Goal: Information Seeking & Learning: Learn about a topic

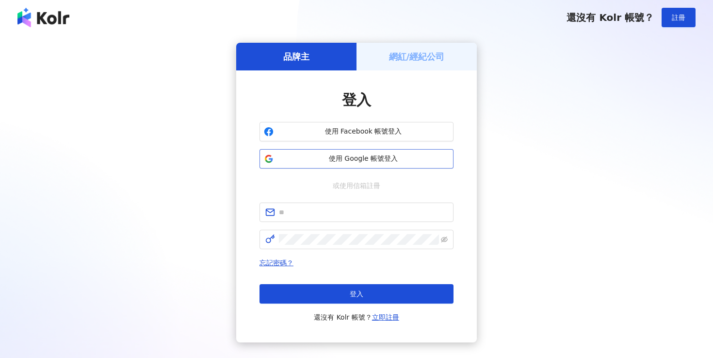
click at [352, 155] on span "使用 Google 帳號登入" at bounding box center [364, 159] width 172 height 10
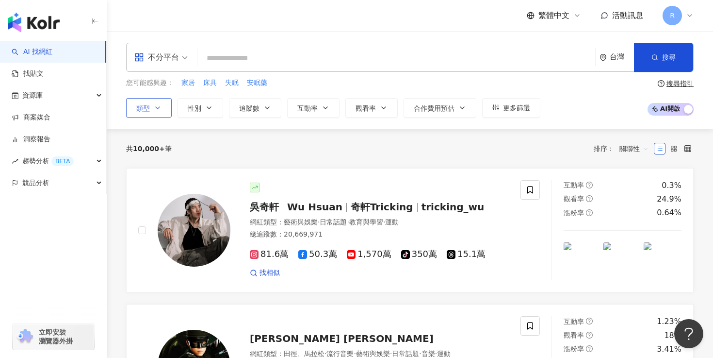
click at [159, 104] on icon "button" at bounding box center [158, 108] width 8 height 8
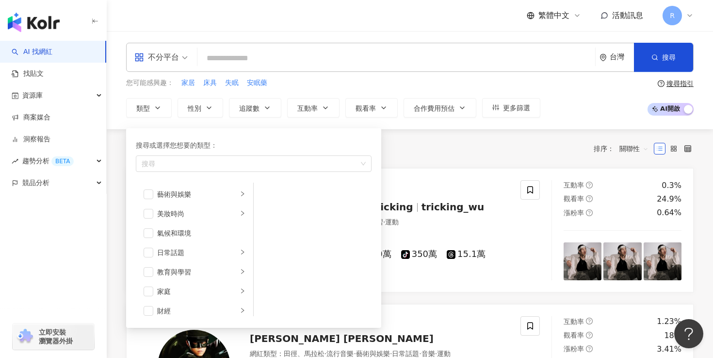
click at [339, 85] on div "您可能感興趣： 家居 床具 失眠 安眠藥" at bounding box center [333, 83] width 414 height 11
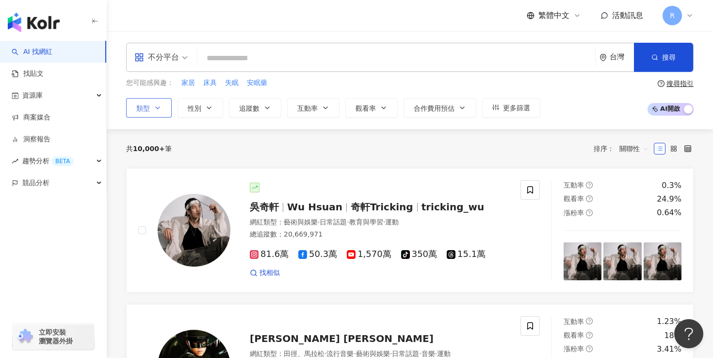
click at [158, 114] on button "類型" at bounding box center [149, 107] width 46 height 19
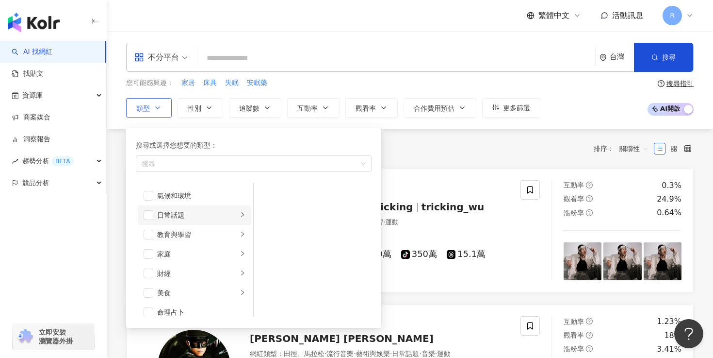
scroll to position [43, 0]
click at [207, 246] on div "家庭" at bounding box center [197, 248] width 81 height 11
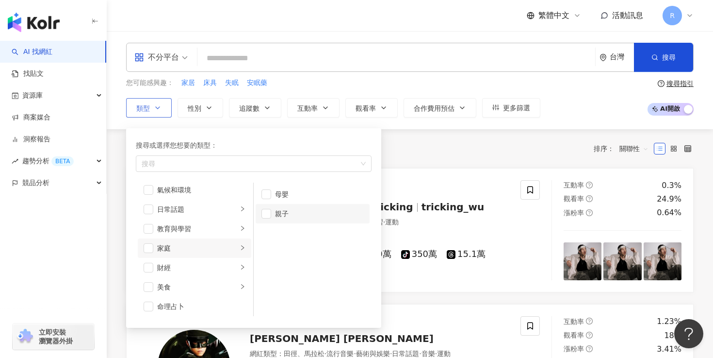
click at [289, 210] on div "親子" at bounding box center [319, 213] width 89 height 11
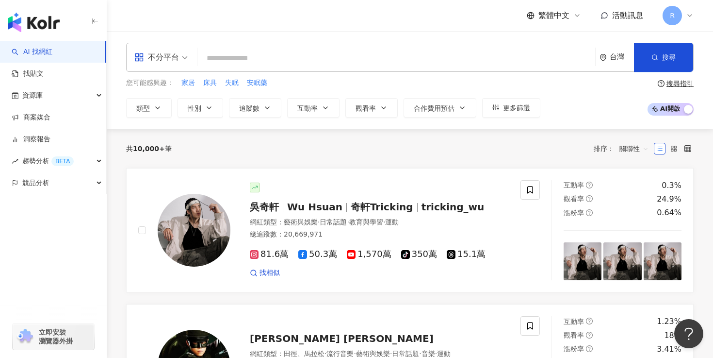
click at [429, 141] on div "共 10,000+ 筆 排序： 關聯性" at bounding box center [410, 149] width 568 height 16
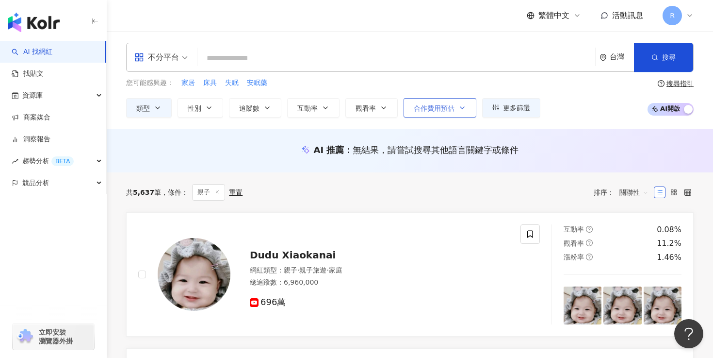
click at [453, 108] on span "合作費用預估" at bounding box center [434, 108] width 41 height 8
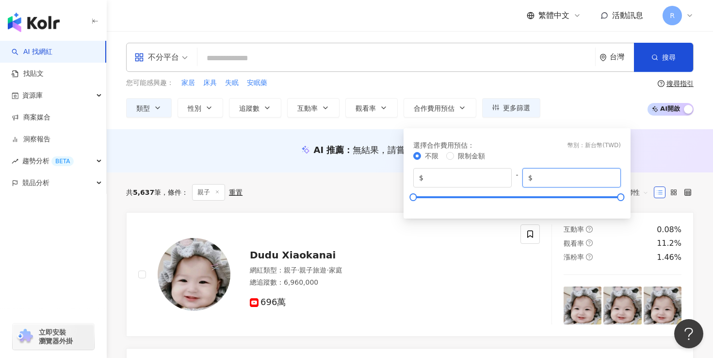
drag, startPoint x: 594, startPoint y: 176, endPoint x: 519, endPoint y: 175, distance: 75.2
click at [519, 175] on div "$ * - $ *******" at bounding box center [517, 177] width 208 height 19
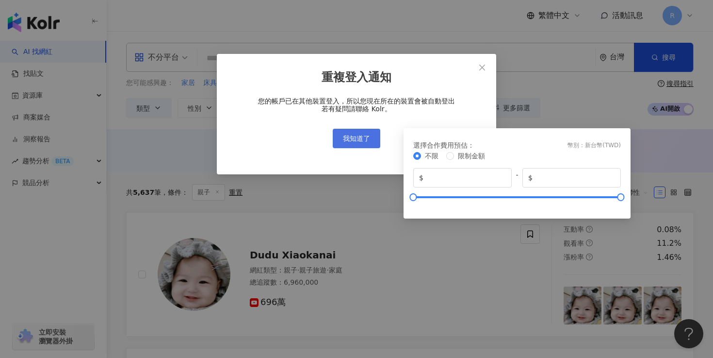
click at [368, 136] on span "我知道了" at bounding box center [356, 138] width 27 height 8
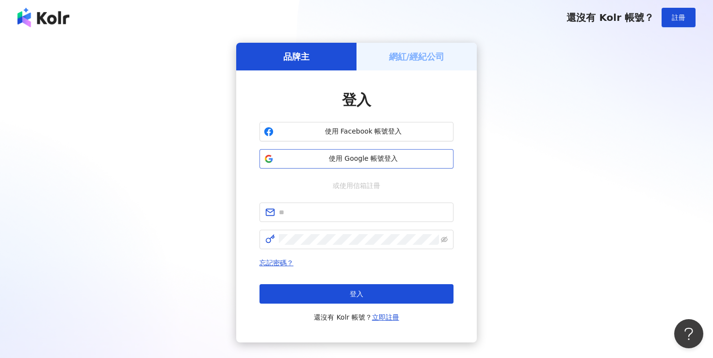
click at [352, 158] on span "使用 Google 帳號登入" at bounding box center [364, 159] width 172 height 10
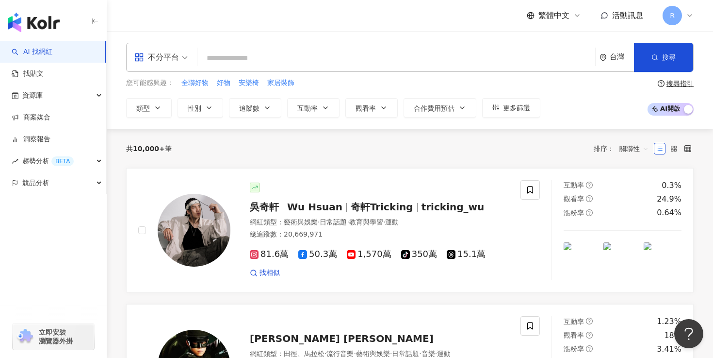
click at [677, 18] on span "R" at bounding box center [672, 15] width 19 height 19
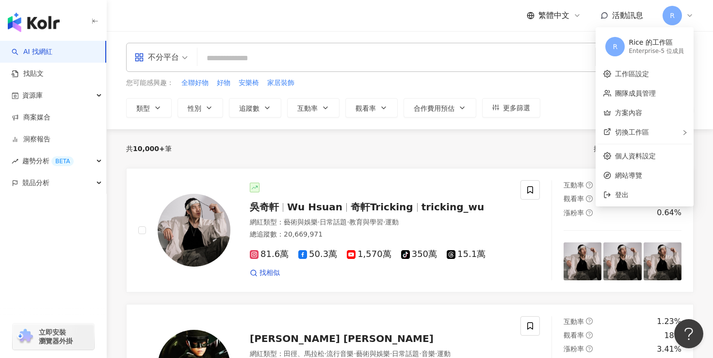
click at [485, 19] on div "繁體中文 活動訊息 R" at bounding box center [410, 15] width 568 height 31
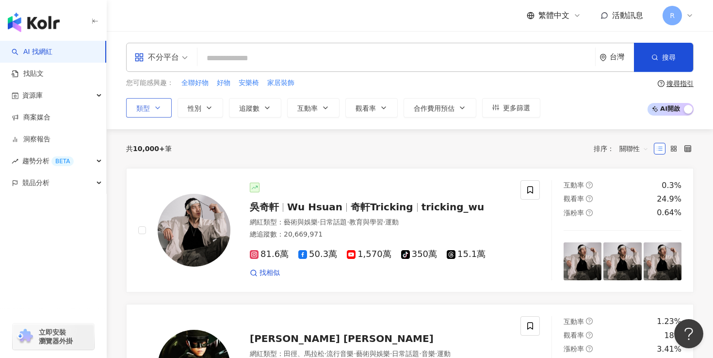
click at [158, 104] on icon "button" at bounding box center [158, 108] width 8 height 8
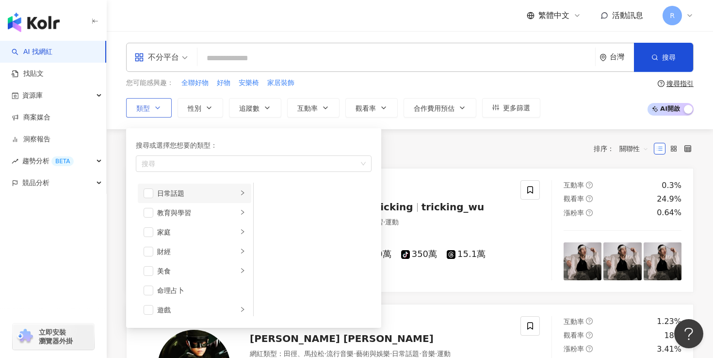
scroll to position [64, 0]
click at [177, 259] on li "美食" at bounding box center [195, 265] width 114 height 19
click at [205, 261] on div "美食" at bounding box center [197, 266] width 81 height 11
click at [145, 261] on span "button" at bounding box center [149, 266] width 10 height 10
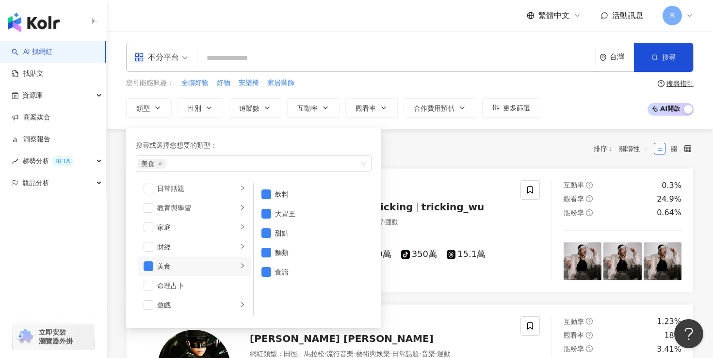
click at [448, 135] on div "共 10,000+ 筆 排序： 關聯性" at bounding box center [410, 148] width 568 height 39
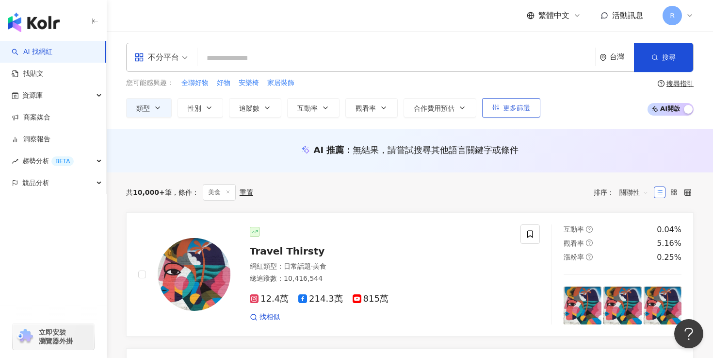
click at [520, 111] on span "更多篩選" at bounding box center [516, 108] width 27 height 8
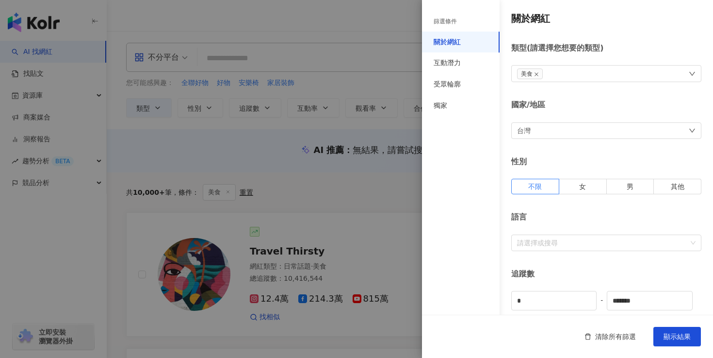
click at [611, 134] on div "台灣" at bounding box center [607, 130] width 190 height 17
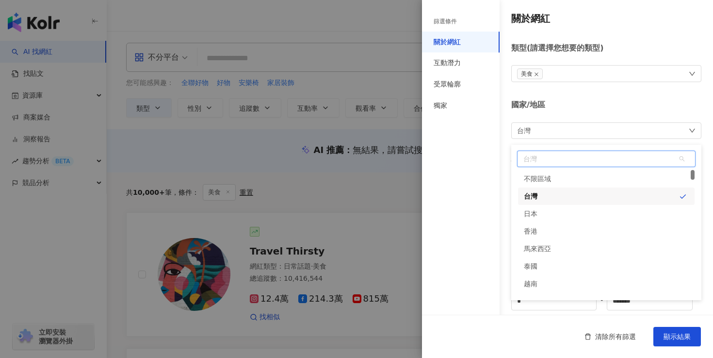
click at [581, 199] on div "台灣" at bounding box center [606, 195] width 177 height 17
click at [551, 199] on div "台灣" at bounding box center [606, 195] width 177 height 17
click at [471, 172] on div "篩選條件 關於網紅 互動潛力 受眾輪廓 獨家" at bounding box center [461, 185] width 78 height 346
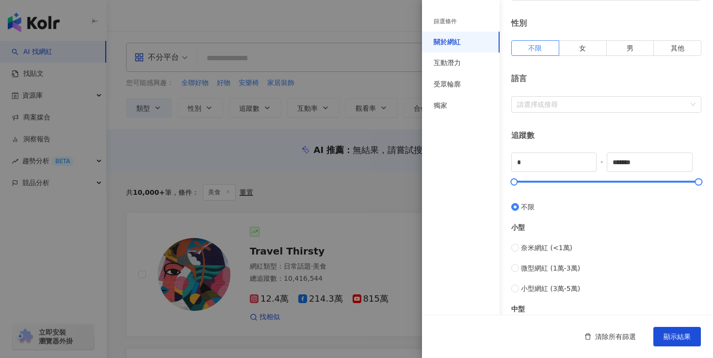
scroll to position [139, 0]
click at [571, 178] on div at bounding box center [606, 181] width 185 height 6
type input "*"
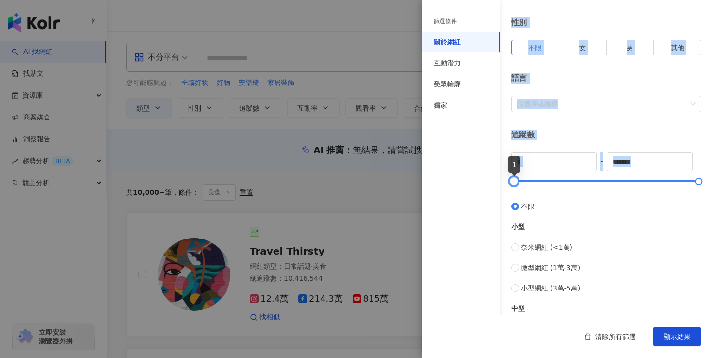
drag, startPoint x: 567, startPoint y: 178, endPoint x: 489, endPoint y: 181, distance: 78.7
click at [489, 181] on div "篩選條件 關於網紅 互動潛力 受眾輪廓 獨家 關於網紅 類型 ( 請選擇您想要的類型 ) 美食 國家/地區 台灣 性別 不限 女 男 其他 語言 請選擇或搜尋…" at bounding box center [567, 227] width 291 height 733
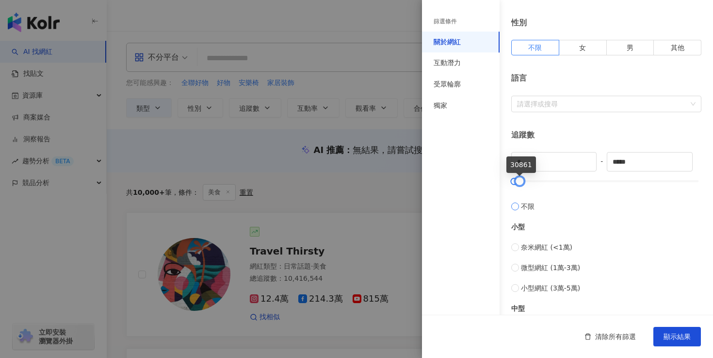
drag, startPoint x: 699, startPoint y: 179, endPoint x: 521, endPoint y: 194, distance: 178.7
click at [521, 194] on div "* - ***** 不限 小型 奈米網紅 (<1萬) 微型網紅 (1萬-3萬) 小型網紅 (3萬-5萬) 中型 中小型網紅 (5萬-10萬) 中型網紅 (10…" at bounding box center [607, 294] width 190 height 284
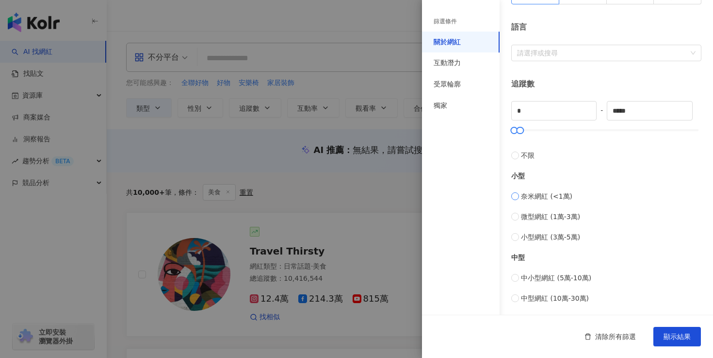
click at [519, 197] on label "奈米網紅 (<1萬)" at bounding box center [607, 196] width 190 height 11
type input "****"
type input "*****"
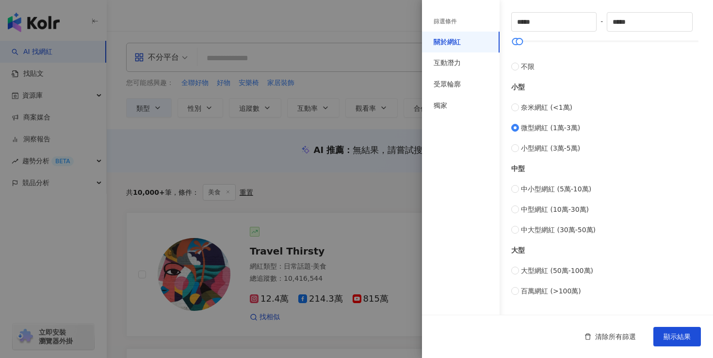
scroll to position [376, 0]
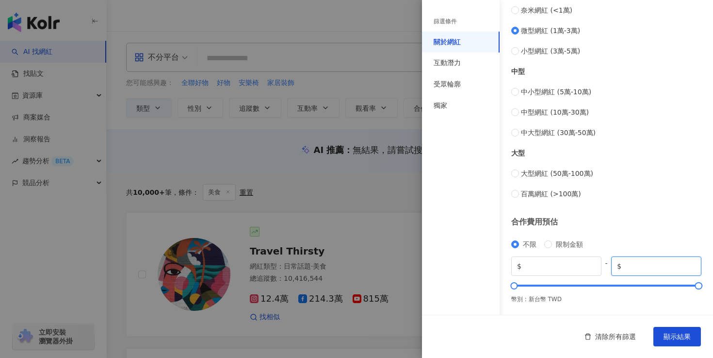
click at [646, 268] on input "*******" at bounding box center [660, 266] width 72 height 11
drag, startPoint x: 659, startPoint y: 267, endPoint x: 495, endPoint y: 267, distance: 164.5
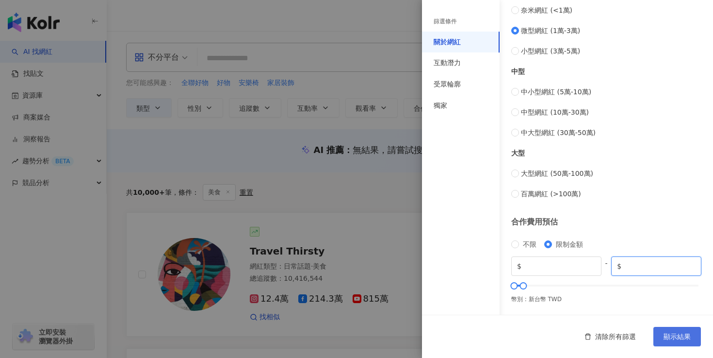
type input "*****"
click at [672, 343] on button "顯示結果" at bounding box center [678, 336] width 48 height 19
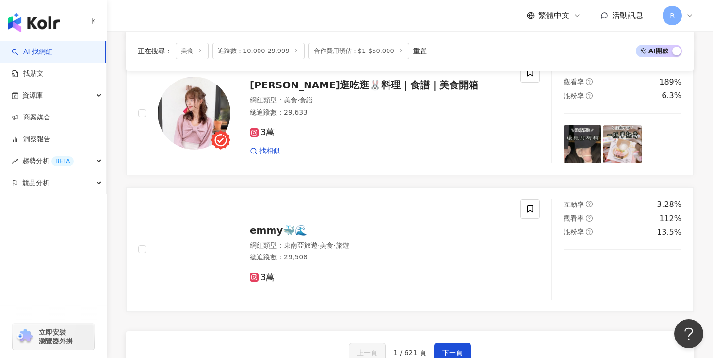
scroll to position [1828, 0]
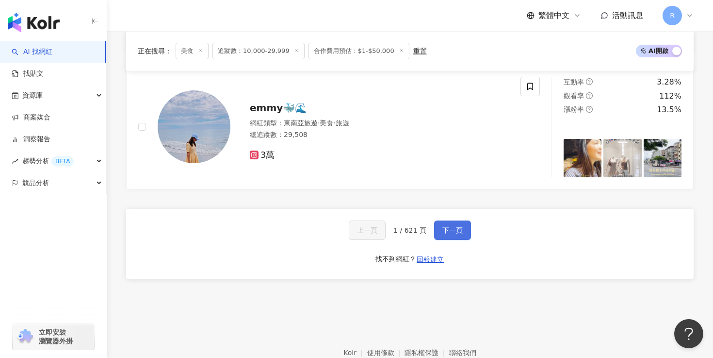
click at [448, 234] on button "下一頁" at bounding box center [452, 229] width 37 height 19
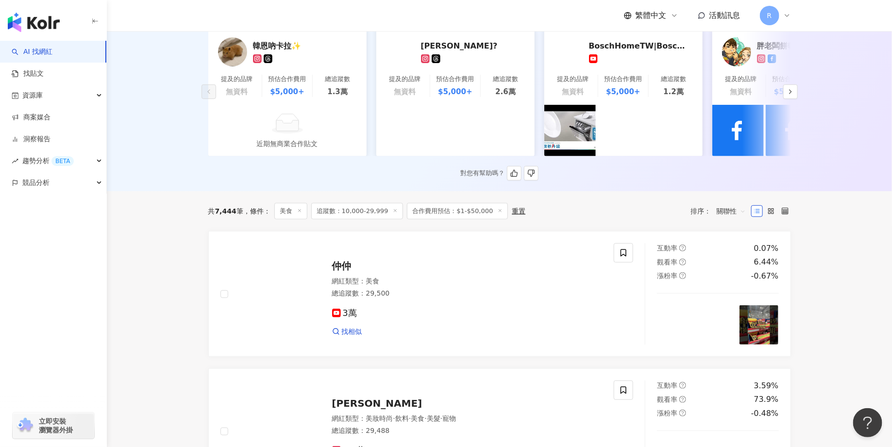
scroll to position [0, 0]
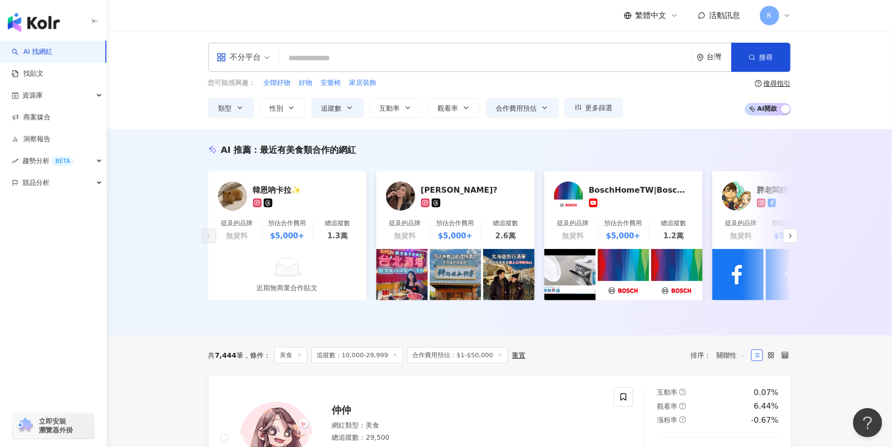
click at [360, 52] on input "search" at bounding box center [485, 58] width 405 height 18
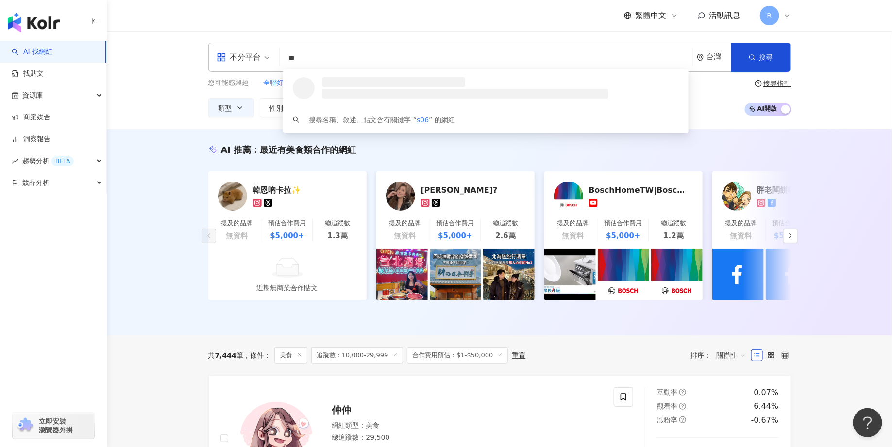
type input "*"
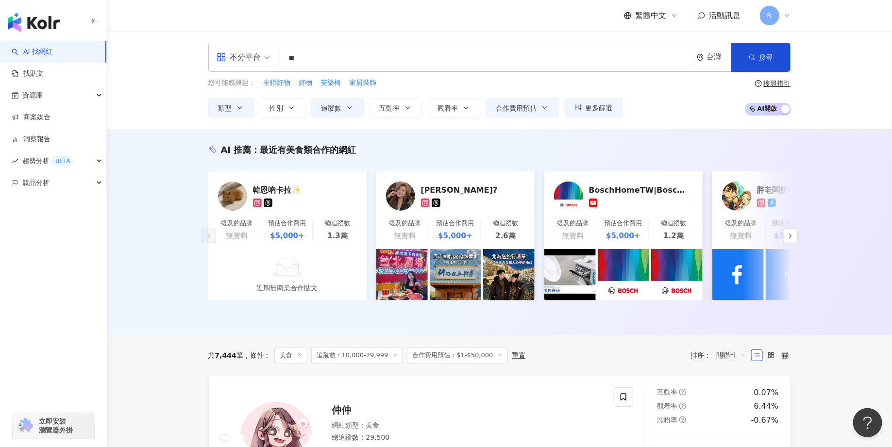
type input "**"
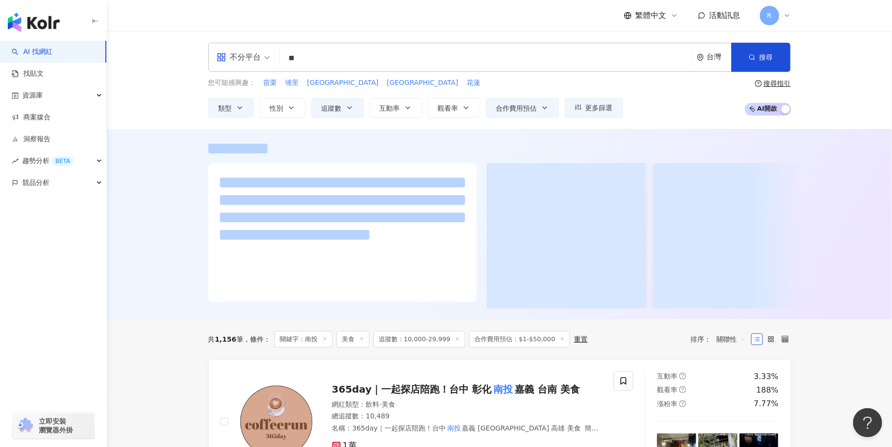
click at [146, 264] on div at bounding box center [499, 224] width 785 height 190
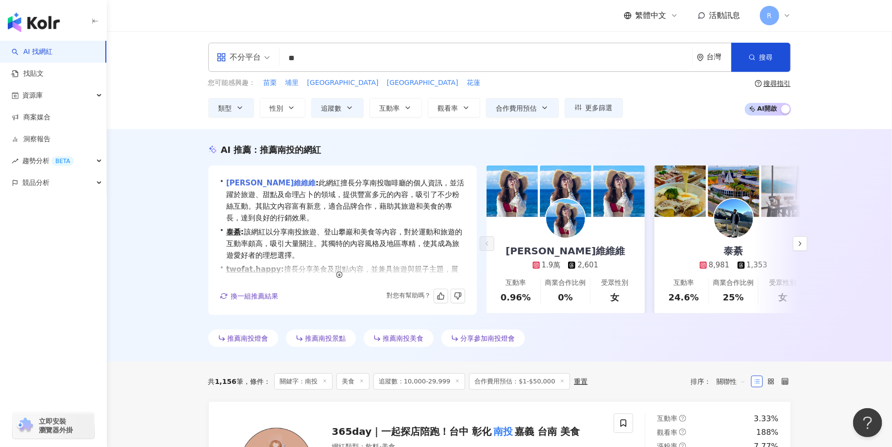
click at [245, 184] on link "林維維維維維" at bounding box center [270, 183] width 89 height 9
click at [559, 249] on div "林維維維維維" at bounding box center [565, 251] width 139 height 14
click at [234, 231] on link "泰綦" at bounding box center [233, 232] width 15 height 9
click at [569, 260] on div "2,601" at bounding box center [583, 265] width 30 height 10
click at [339, 276] on icon "button" at bounding box center [339, 274] width 7 height 7
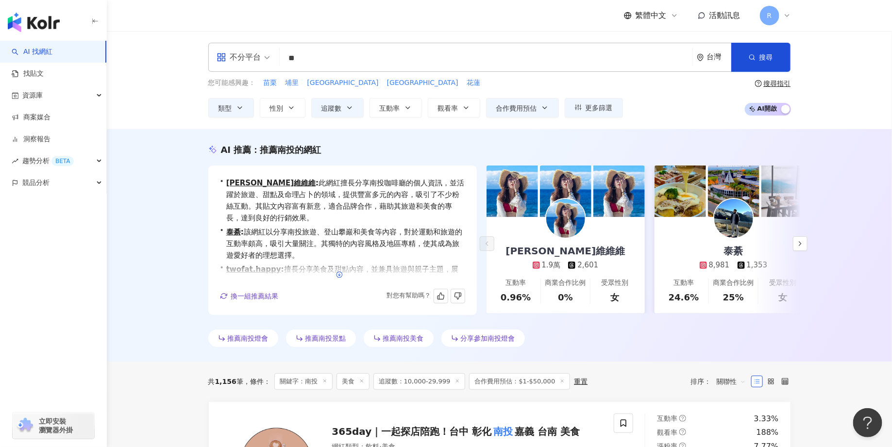
scroll to position [35, 0]
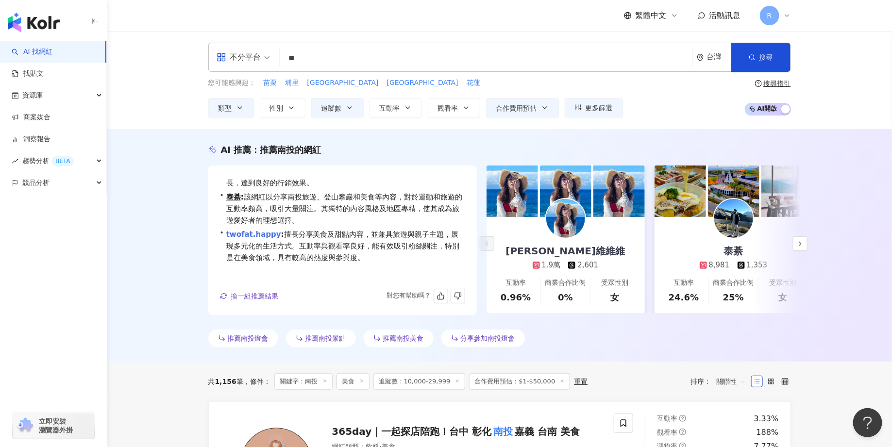
click at [253, 231] on link "twofat.happy" at bounding box center [253, 234] width 55 height 9
click at [259, 292] on span "換一組推薦結果" at bounding box center [255, 296] width 48 height 8
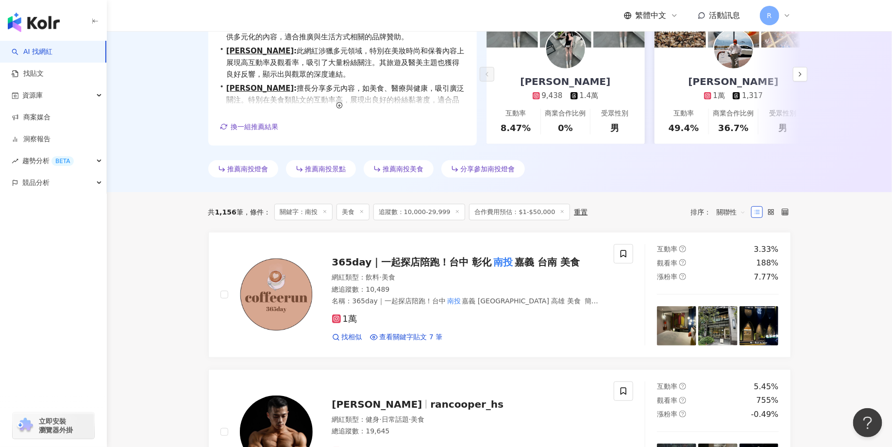
scroll to position [199, 0]
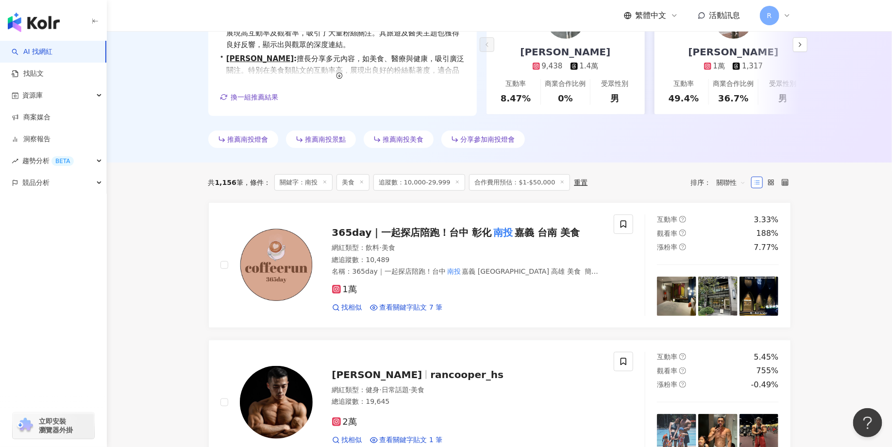
click at [349, 182] on span "美食" at bounding box center [352, 182] width 33 height 17
click at [359, 182] on icon at bounding box center [361, 182] width 5 height 5
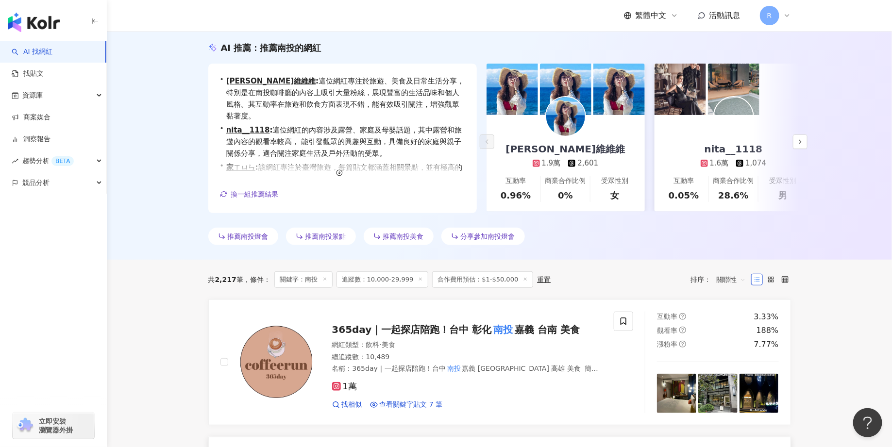
scroll to position [22, 0]
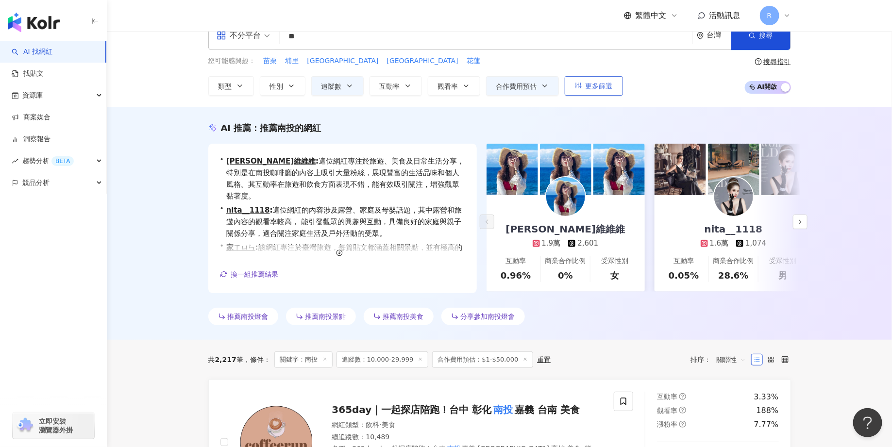
click at [592, 86] on span "更多篩選" at bounding box center [598, 86] width 27 height 8
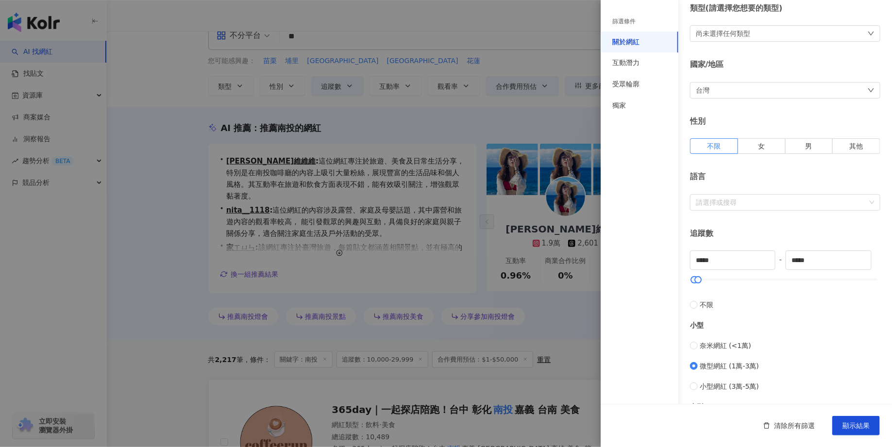
scroll to position [0, 0]
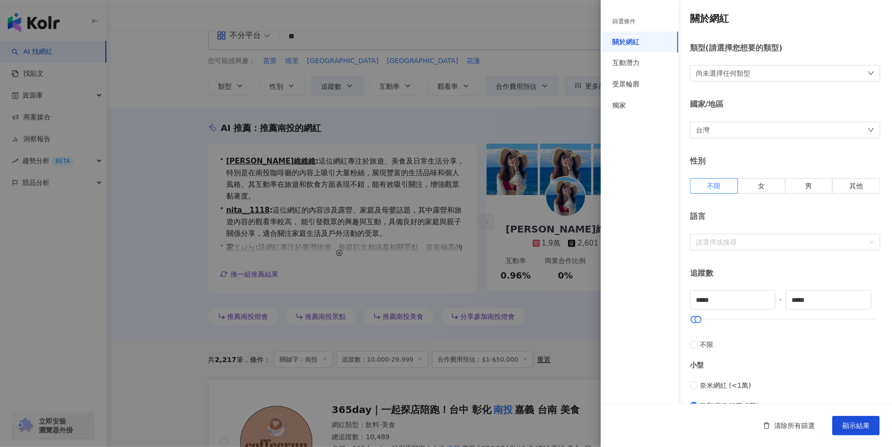
click at [713, 72] on div "尚未選擇任何類型" at bounding box center [722, 73] width 54 height 11
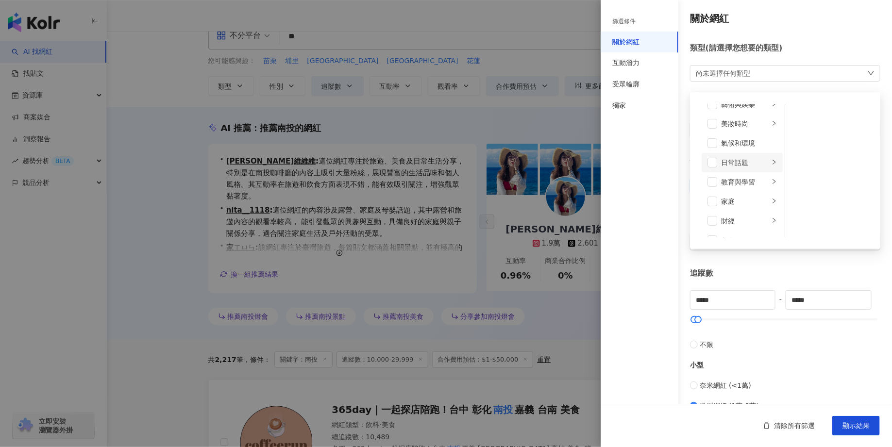
scroll to position [13, 0]
click at [713, 198] on span at bounding box center [712, 200] width 10 height 10
click at [713, 121] on span at bounding box center [712, 124] width 10 height 10
click at [713, 125] on div "感情" at bounding box center [745, 124] width 48 height 11
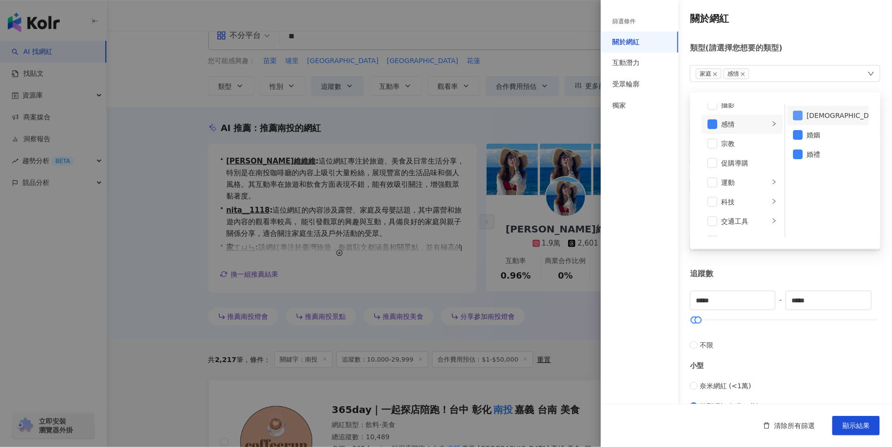
click at [713, 115] on span at bounding box center [798, 116] width 10 height 10
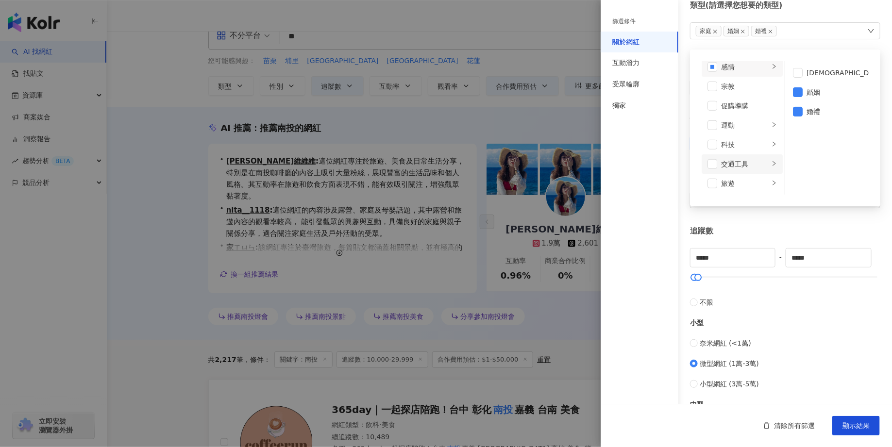
scroll to position [314, 0]
click at [712, 183] on span at bounding box center [712, 186] width 10 height 10
click at [713, 185] on icon "right" at bounding box center [774, 185] width 6 height 6
click at [713, 71] on span at bounding box center [798, 73] width 10 height 10
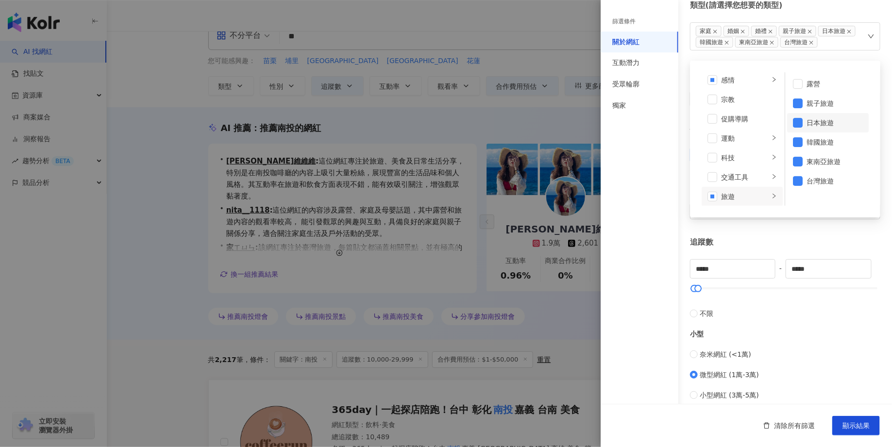
click at [713, 128] on li "日本旅遊" at bounding box center [828, 122] width 82 height 19
click at [713, 144] on li "韓國旅遊" at bounding box center [828, 141] width 82 height 19
click at [713, 159] on span at bounding box center [798, 162] width 10 height 10
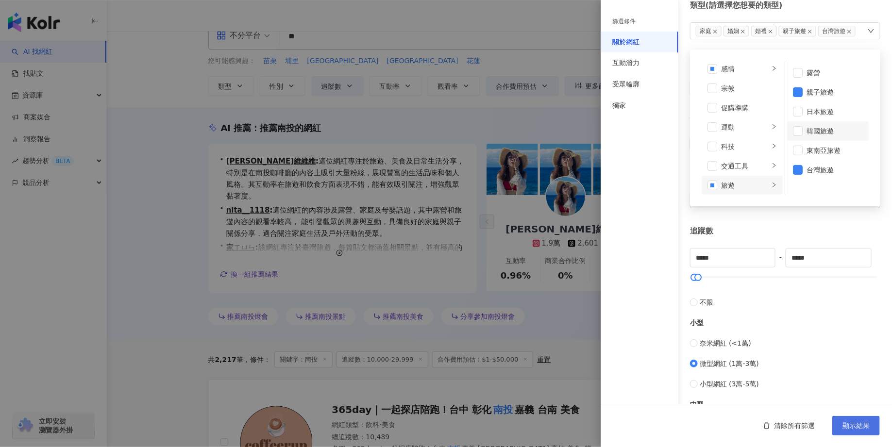
click at [713, 357] on span "顯示結果" at bounding box center [855, 426] width 27 height 8
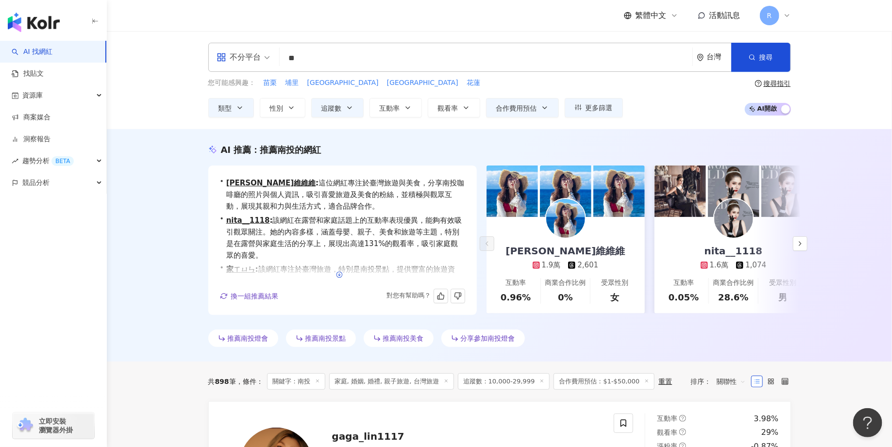
click at [339, 273] on icon "button" at bounding box center [339, 274] width 7 height 7
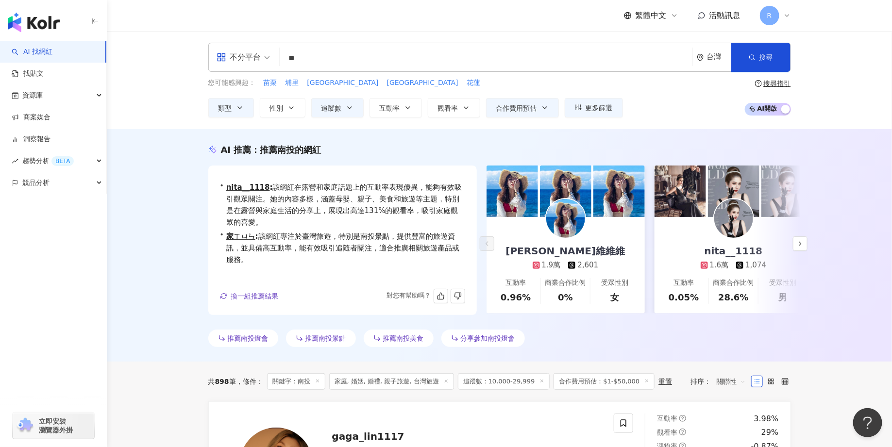
scroll to position [35, 0]
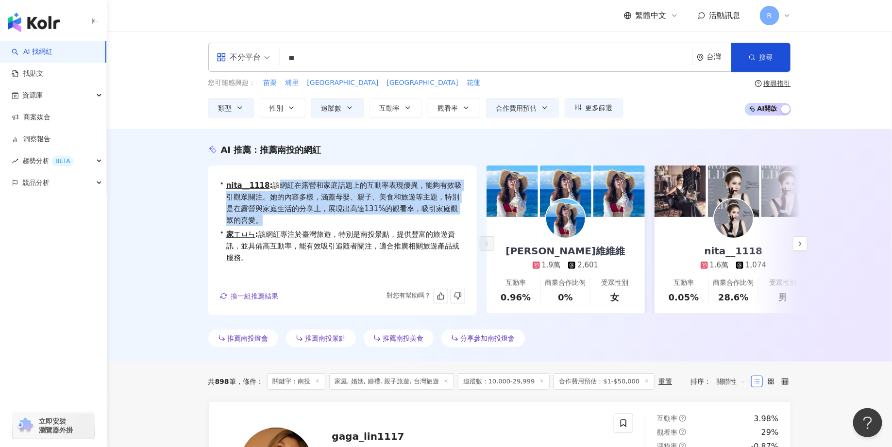
drag, startPoint x: 273, startPoint y: 183, endPoint x: 345, endPoint y: 214, distance: 78.1
click at [345, 214] on span "nita__1118 : 該網紅在露營和家庭話題上的互動率表現優異，能夠有效吸引觀眾關注。她的內容多樣，涵蓋母嬰、親子、美食和旅遊等主題，特別是在露營與家庭生…" at bounding box center [345, 203] width 239 height 47
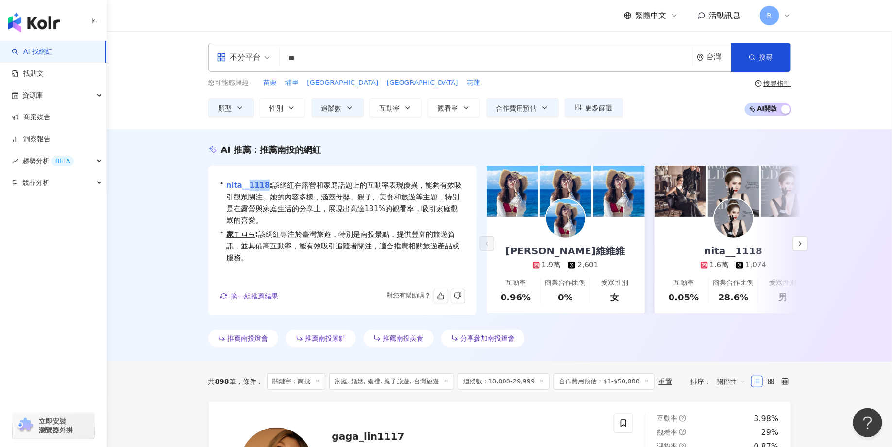
drag, startPoint x: 263, startPoint y: 183, endPoint x: 245, endPoint y: 184, distance: 18.4
click at [245, 184] on span "nita__1118 : 該網紅在露營和家庭話題上的互動率表現優異，能夠有效吸引觀眾關注。她的內容多樣，涵蓋母嬰、親子、美食和旅遊等主題，特別是在露營與家庭生…" at bounding box center [345, 203] width 239 height 47
click at [713, 253] on div "nita__1118" at bounding box center [733, 251] width 78 height 14
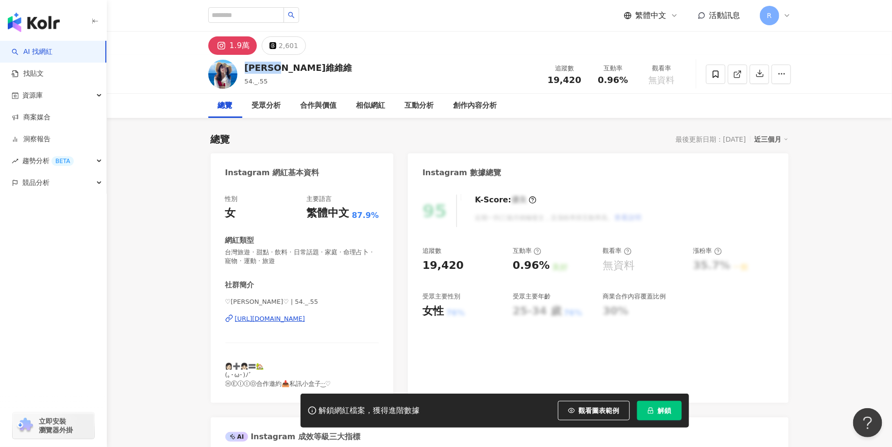
drag, startPoint x: 243, startPoint y: 68, endPoint x: 307, endPoint y: 68, distance: 63.6
click at [307, 68] on div "林維維維維維 54._.55 追蹤數 19,420 互動率 0.96% 觀看率 無資料" at bounding box center [499, 74] width 621 height 38
copy div "[PERSON_NAME]維維維"
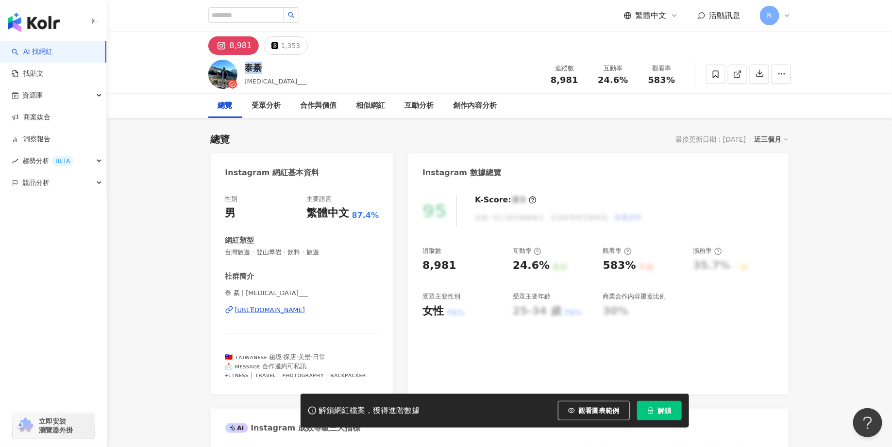
drag, startPoint x: 246, startPoint y: 67, endPoint x: 266, endPoint y: 67, distance: 20.4
click at [266, 67] on div "泰綦" at bounding box center [276, 68] width 62 height 12
copy div "泰綦"
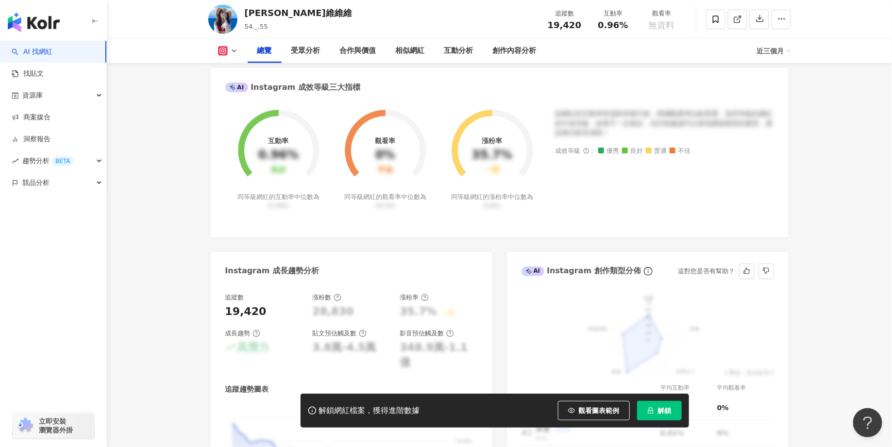
scroll to position [344, 0]
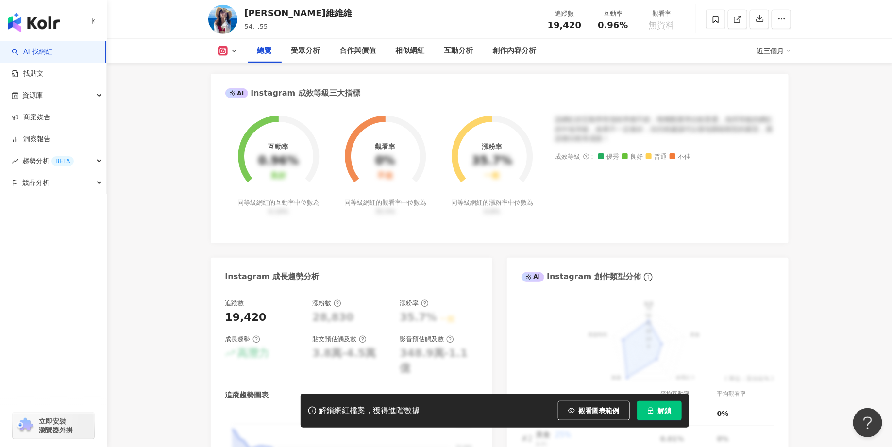
click at [491, 163] on div "35.7%" at bounding box center [492, 161] width 40 height 14
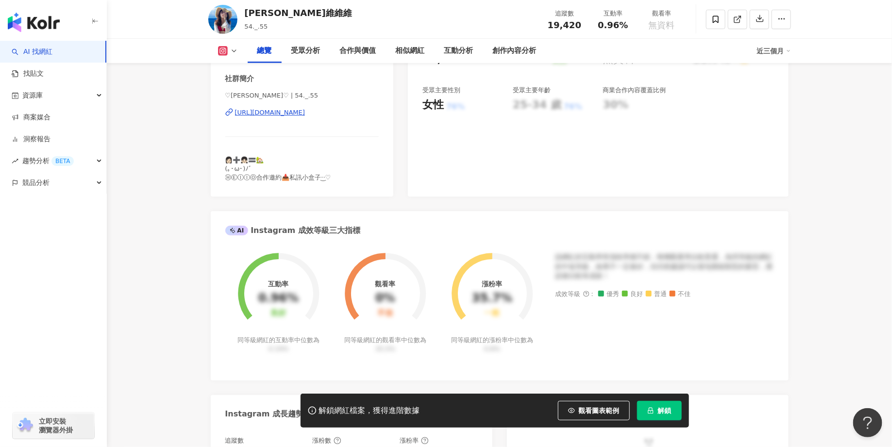
scroll to position [0, 0]
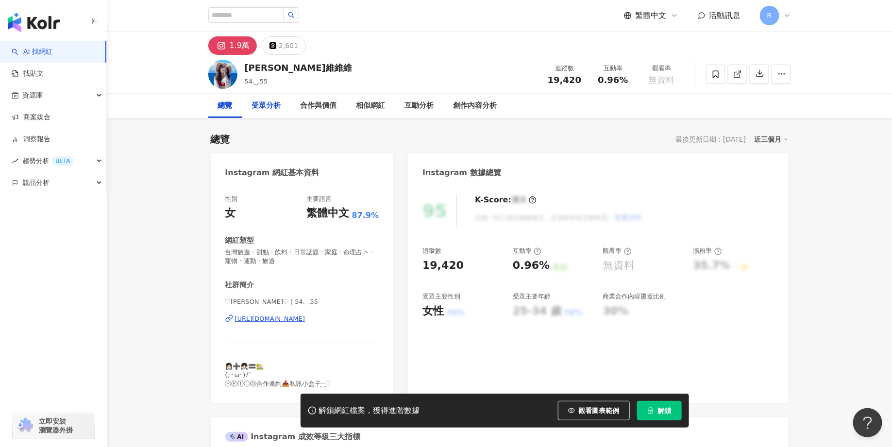
click at [273, 107] on div "受眾分析" at bounding box center [266, 106] width 29 height 12
click at [224, 104] on div "總覽" at bounding box center [225, 106] width 15 height 12
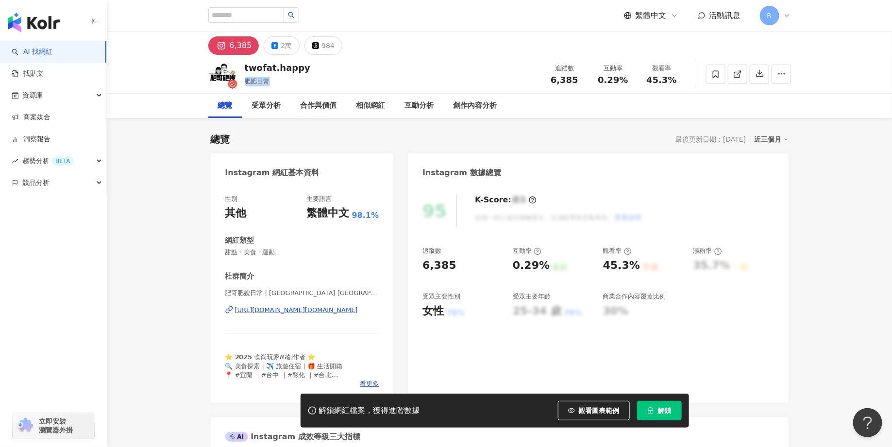
drag, startPoint x: 246, startPoint y: 81, endPoint x: 270, endPoint y: 83, distance: 24.4
click at [270, 83] on div "肥肥日常" at bounding box center [278, 82] width 66 height 10
copy span "肥肥日常"
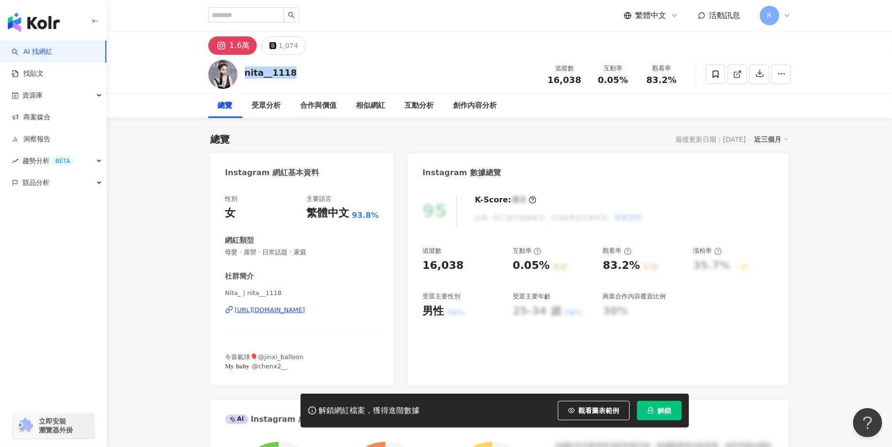
drag, startPoint x: 296, startPoint y: 70, endPoint x: 244, endPoint y: 69, distance: 52.4
click at [244, 69] on div "nita__1118 追蹤數 16,038 互動率 0.05% 觀看率 83.2%" at bounding box center [499, 74] width 621 height 38
copy div "nita__1118"
click at [241, 45] on div "1.6萬" at bounding box center [240, 46] width 20 height 14
click at [235, 47] on div "1.6萬" at bounding box center [240, 46] width 20 height 14
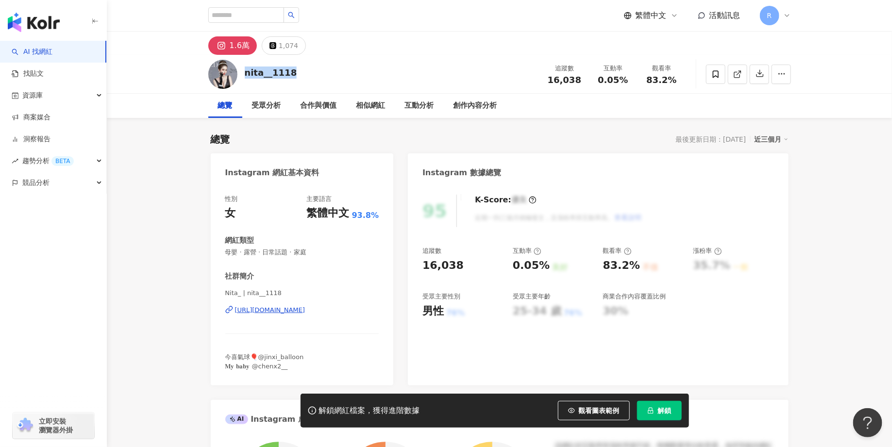
click at [244, 46] on div "1.6萬" at bounding box center [240, 46] width 20 height 14
click at [300, 312] on div "[URL][DOMAIN_NAME]" at bounding box center [270, 310] width 70 height 9
click at [471, 57] on div "nita__1118 追蹤數 16,038 互動率 0.05% 觀看率 83.2%" at bounding box center [499, 74] width 621 height 38
